Goal: Navigation & Orientation: Find specific page/section

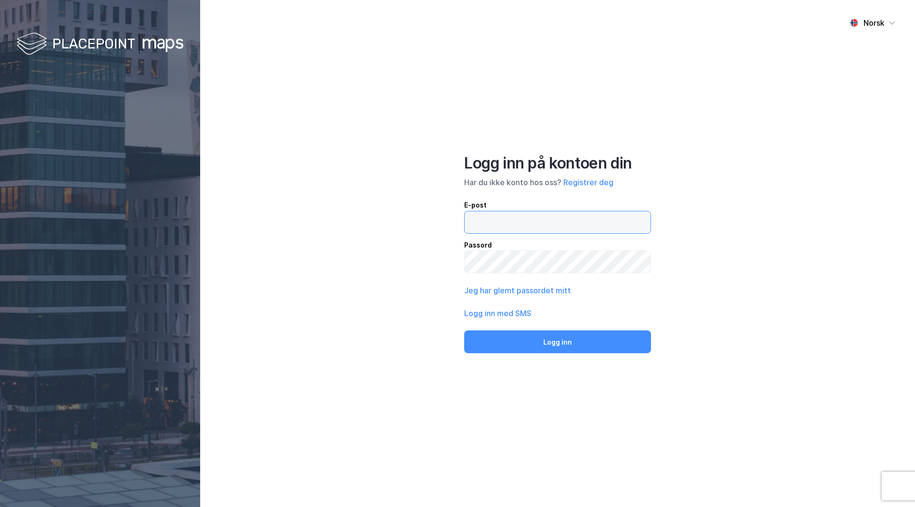
click at [510, 213] on input "email" at bounding box center [557, 223] width 186 height 22
click at [523, 225] on input "email" at bounding box center [557, 223] width 186 height 22
paste input "[PERSON_NAME][EMAIL_ADDRESS][PERSON_NAME][DOMAIN_NAME]"
type input "[PERSON_NAME][EMAIL_ADDRESS][PERSON_NAME][DOMAIN_NAME]"
click at [464, 331] on button "Logg inn" at bounding box center [557, 342] width 187 height 23
